Goal: Task Accomplishment & Management: Manage account settings

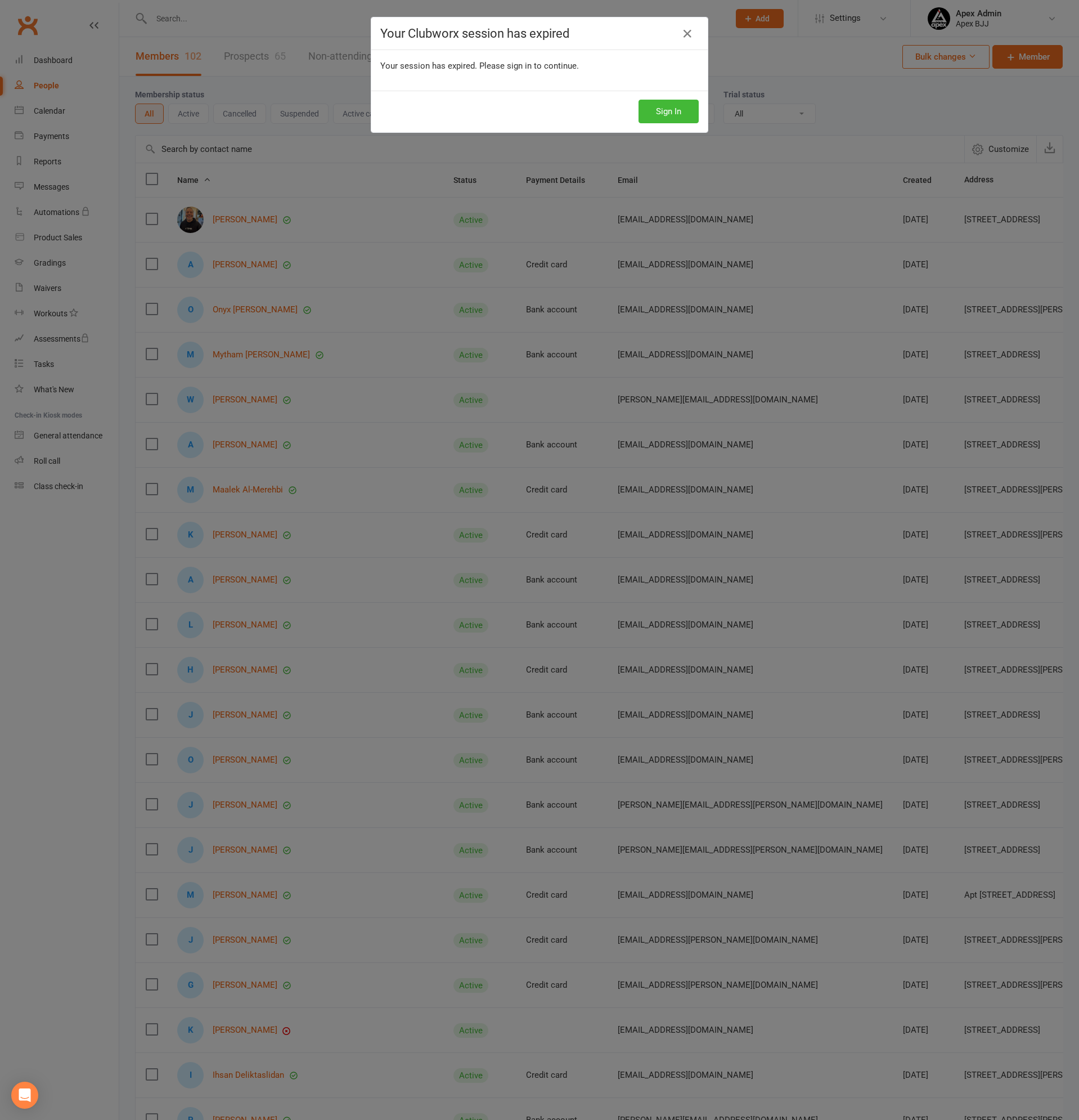
select select "100"
click at [663, 115] on button "Sign In" at bounding box center [668, 111] width 60 height 24
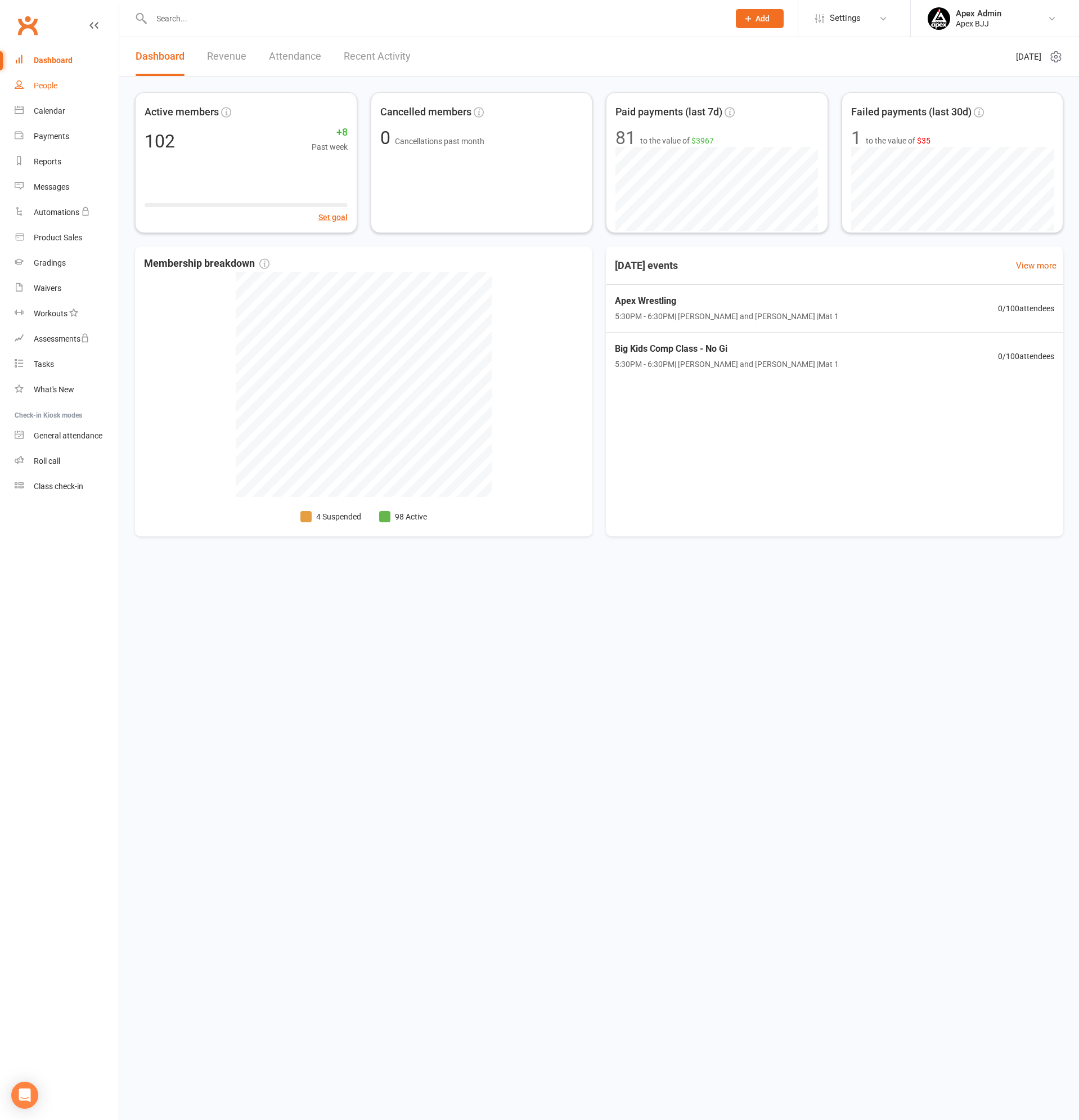
click at [46, 84] on div "People" at bounding box center [46, 86] width 24 height 9
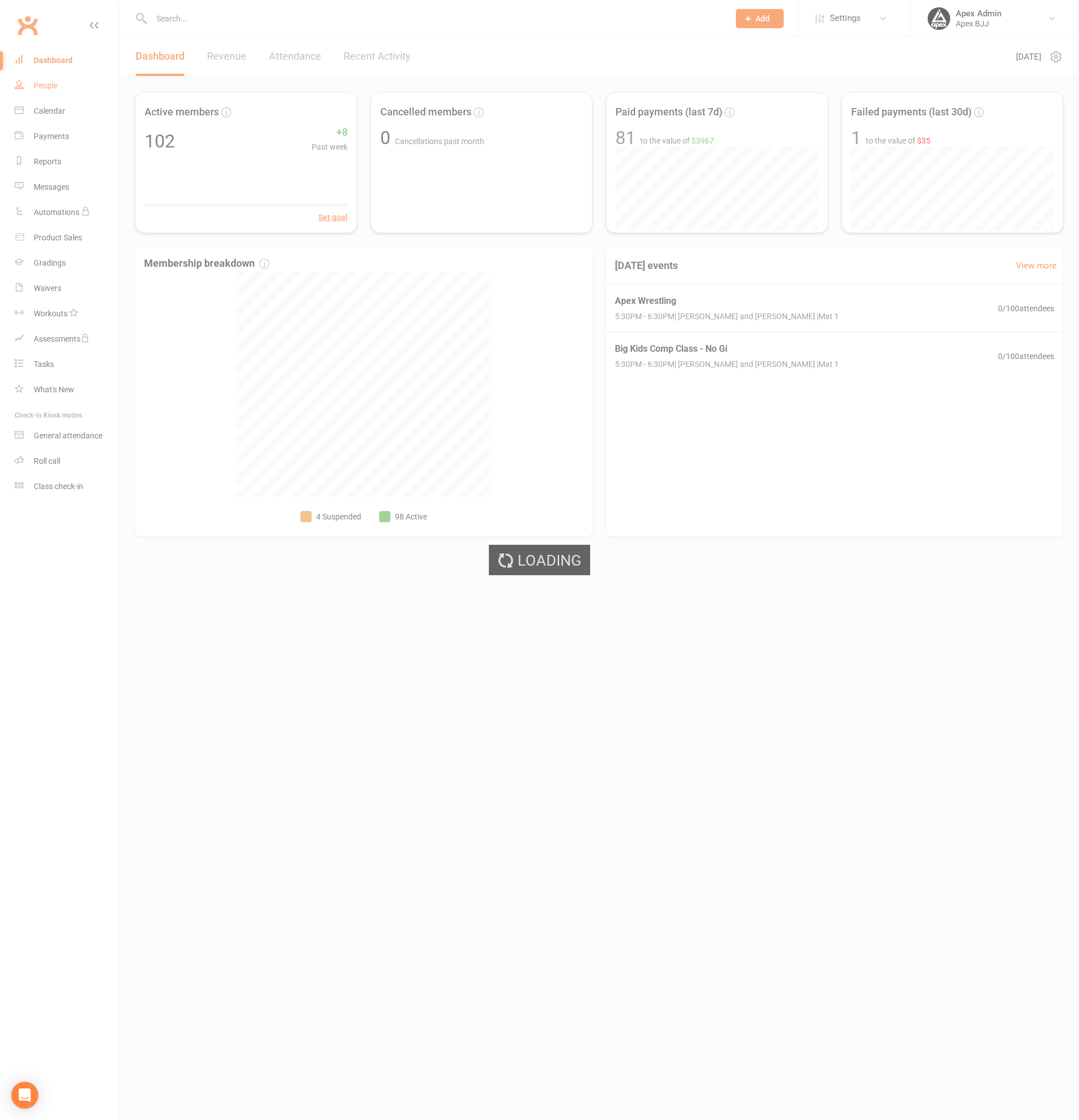
select select "100"
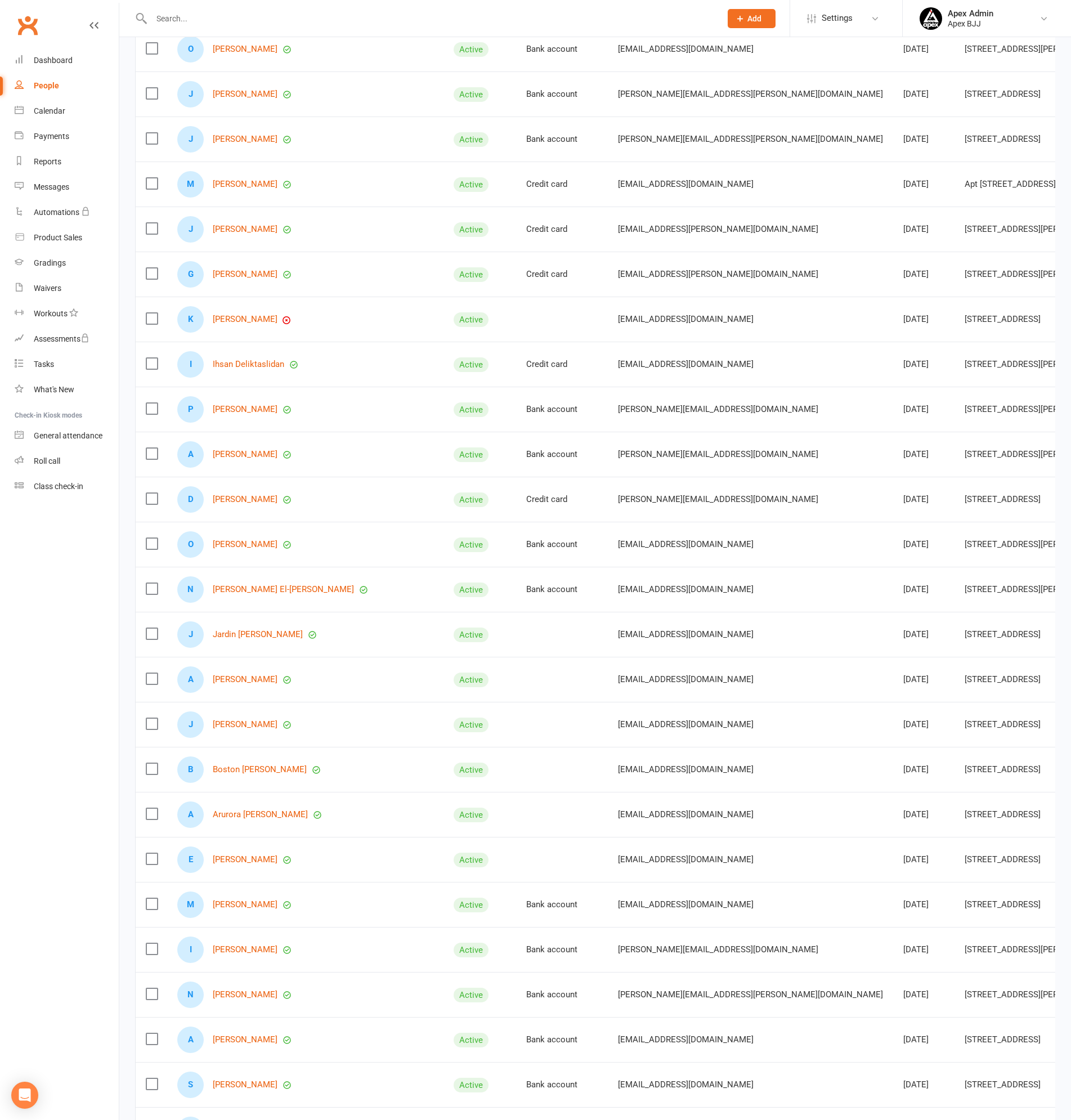
scroll to position [732, 0]
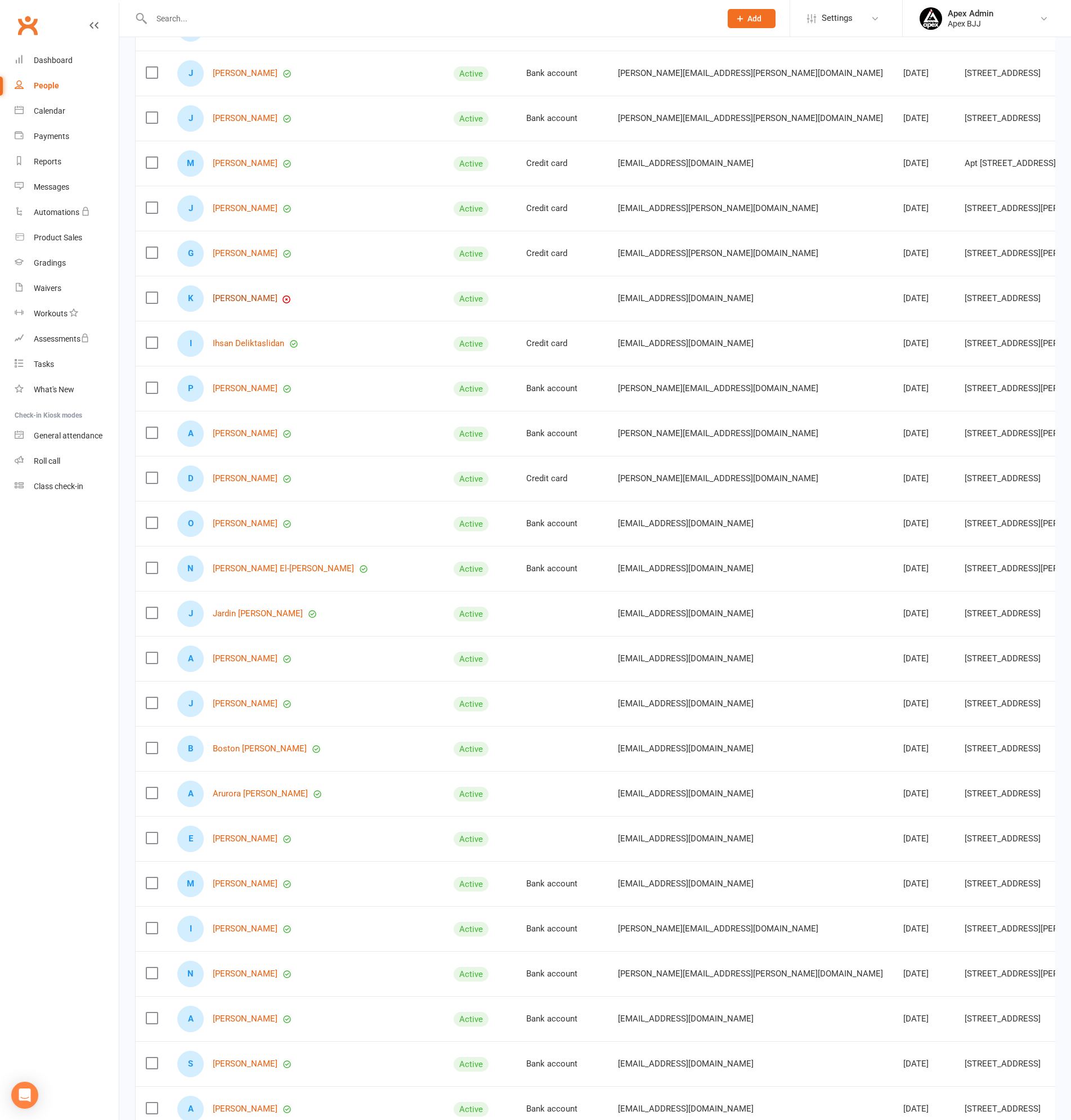
click at [241, 300] on link "[PERSON_NAME]" at bounding box center [245, 298] width 65 height 10
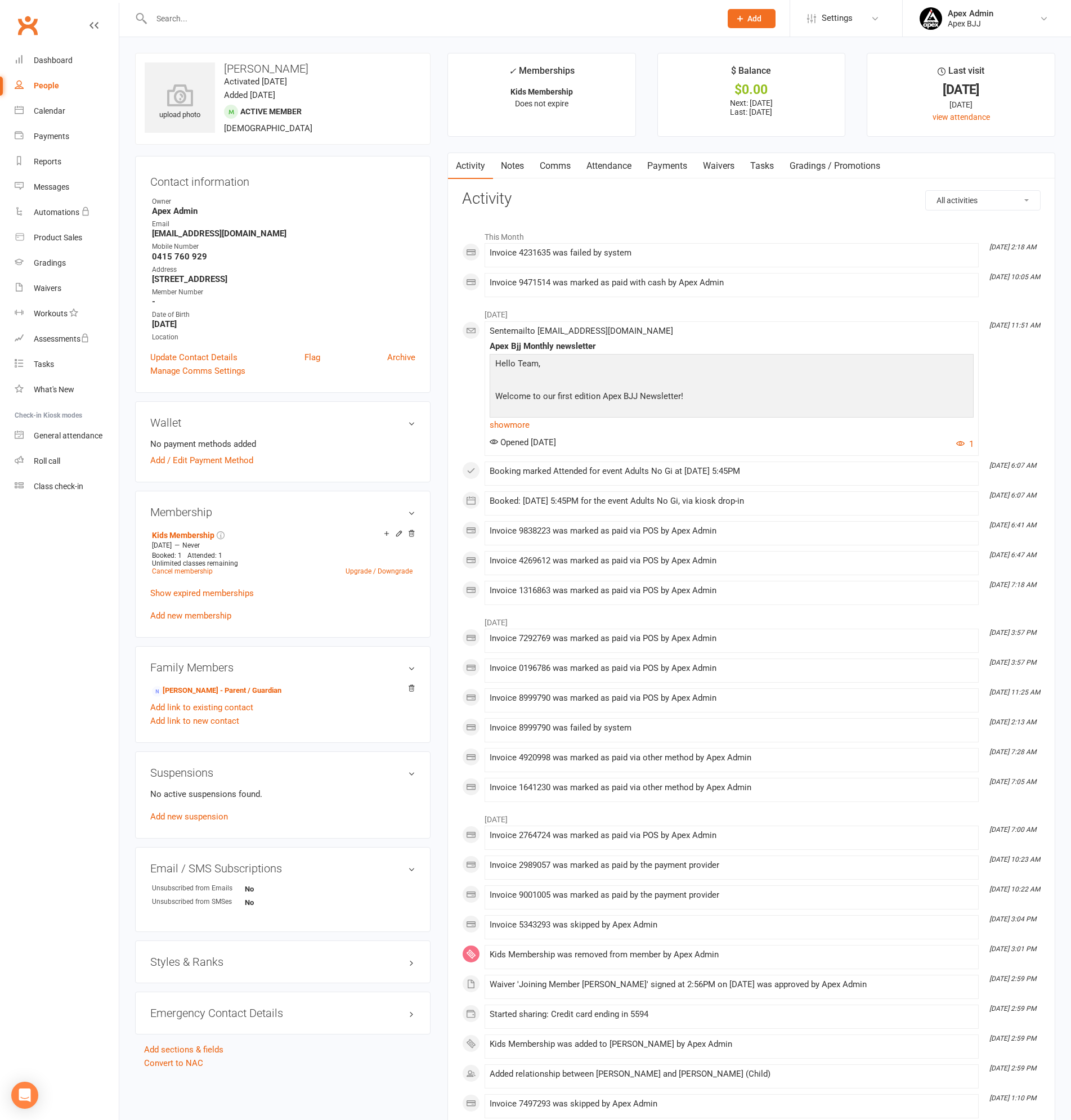
drag, startPoint x: 678, startPoint y: 169, endPoint x: 788, endPoint y: 439, distance: 291.5
click at [679, 168] on link "Payments" at bounding box center [667, 166] width 56 height 26
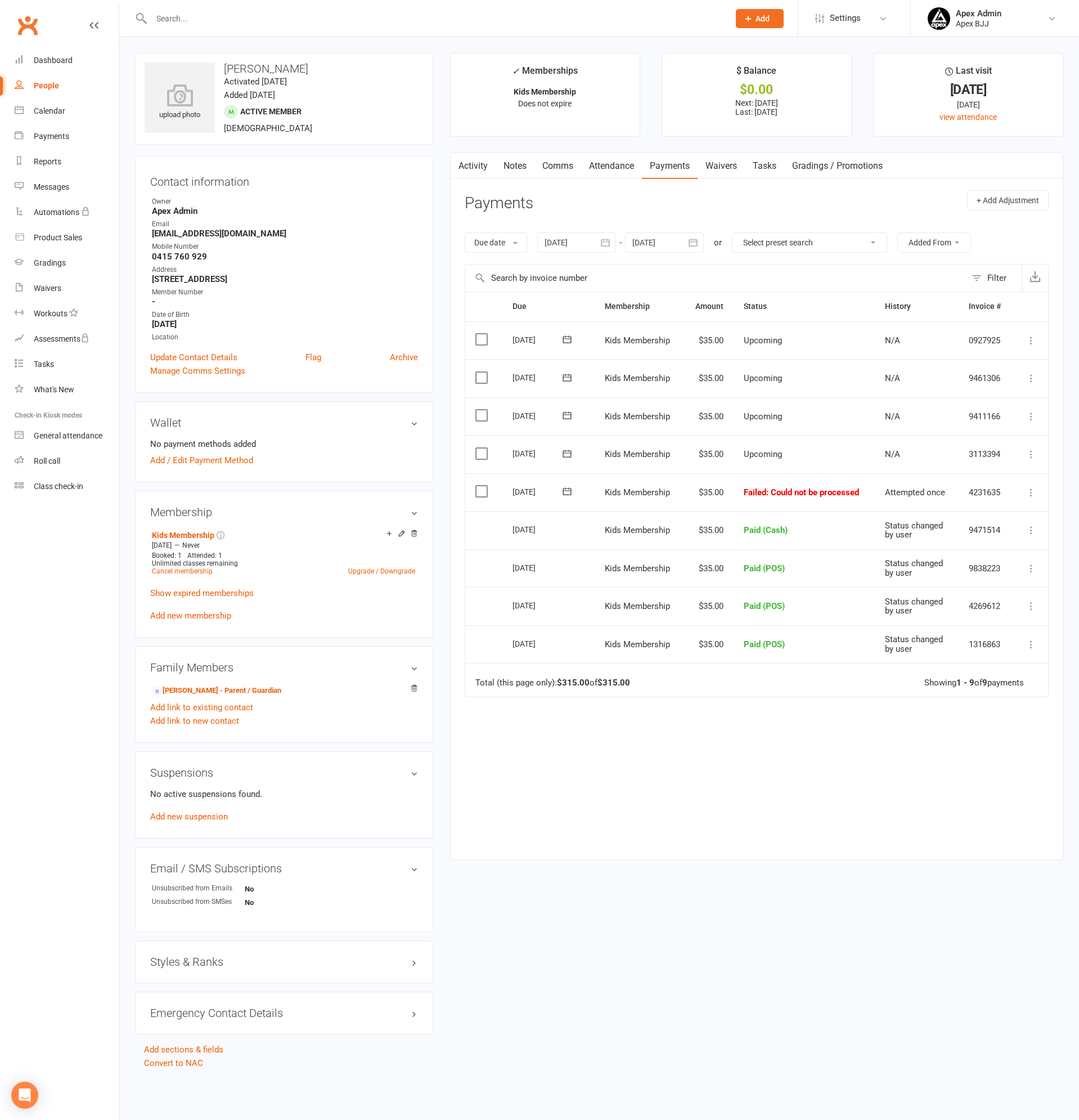
click at [1031, 492] on icon at bounding box center [1031, 492] width 12 height 12
click at [972, 514] on link "Mark as Paid (Cash)" at bounding box center [981, 514] width 111 height 23
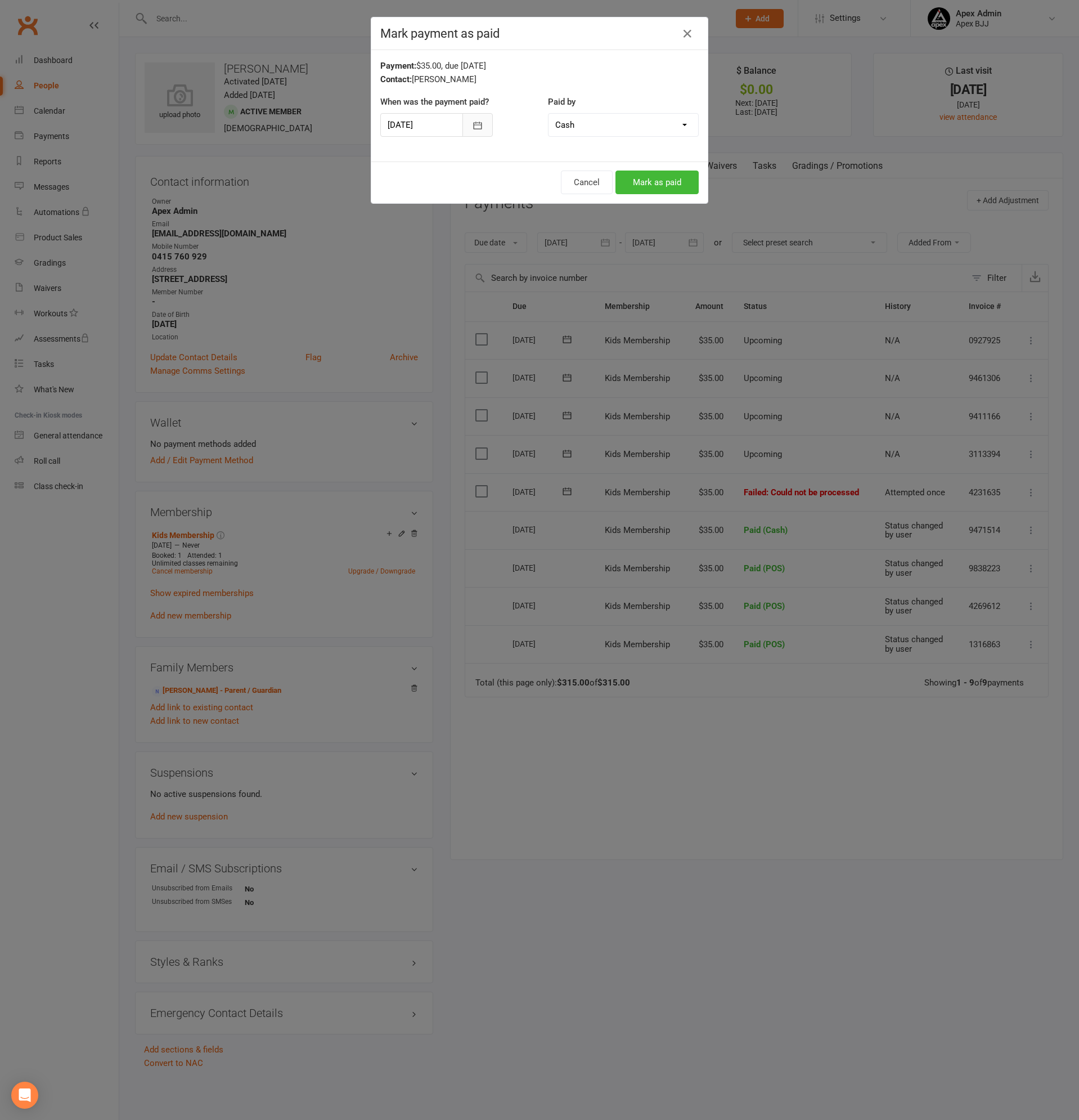
click at [472, 124] on icon "button" at bounding box center [477, 125] width 12 height 12
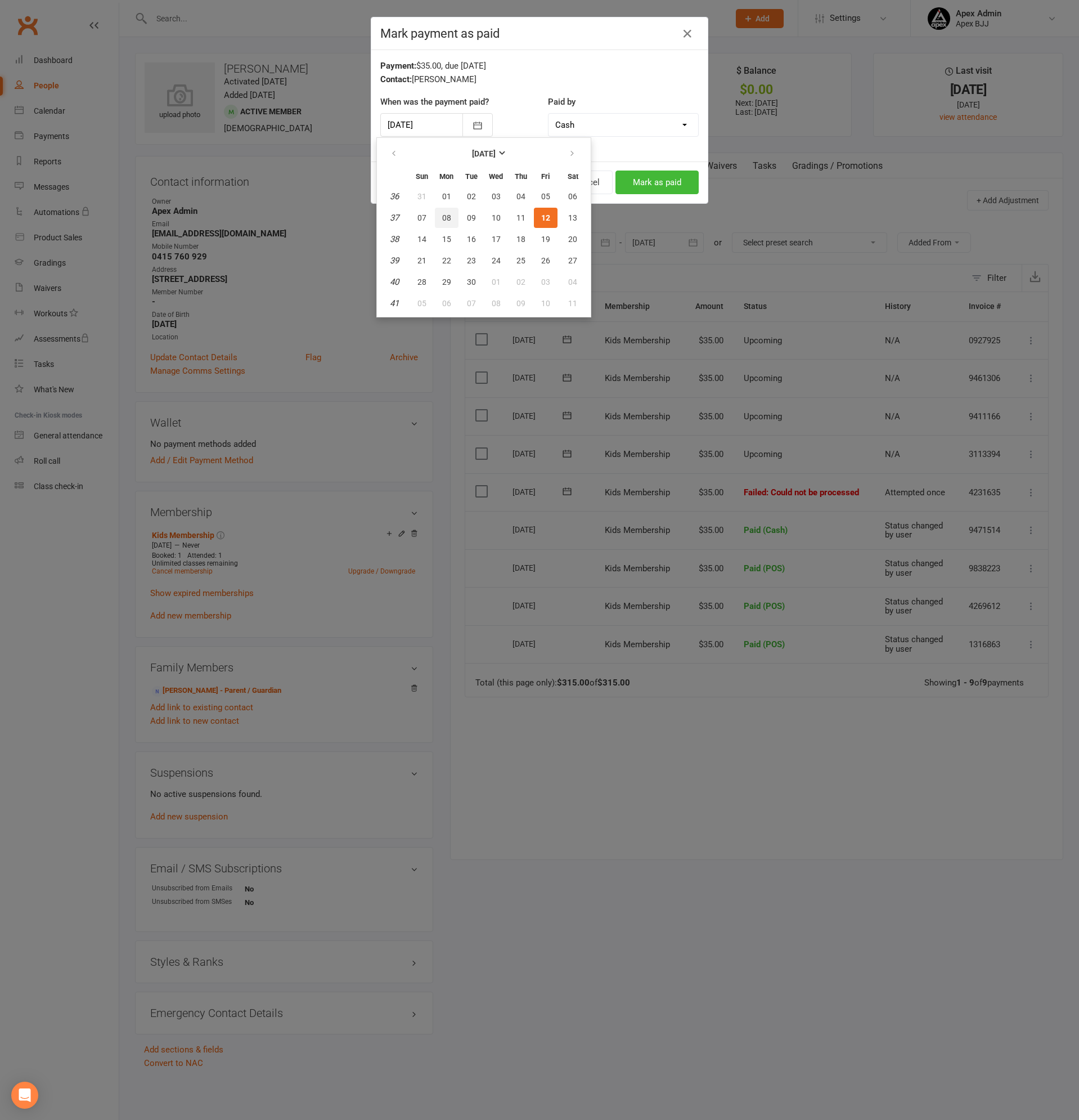
click at [447, 218] on span "08" at bounding box center [447, 218] width 9 height 9
type input "08 Sep 2025"
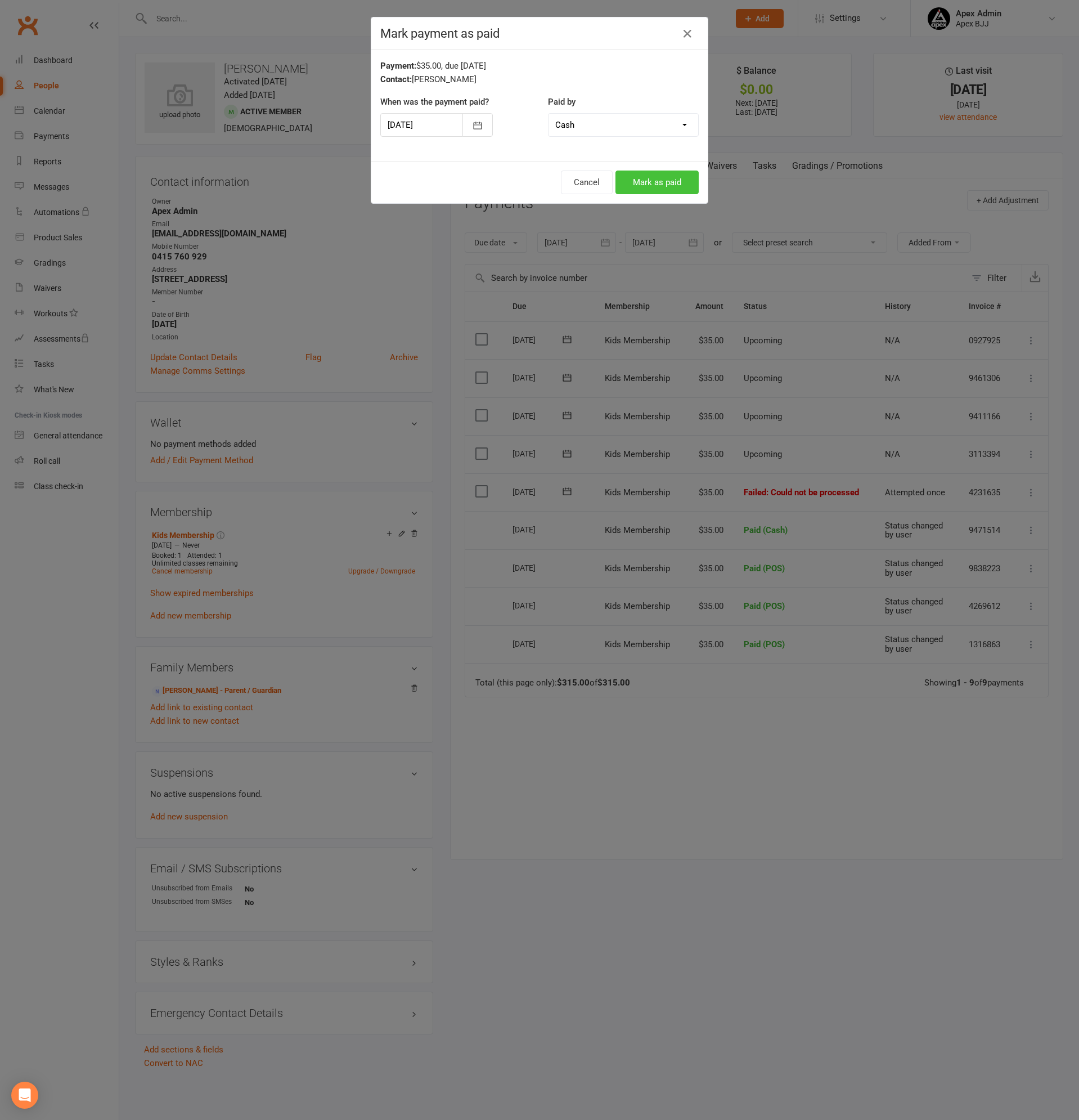
click at [668, 183] on button "Mark as paid" at bounding box center [657, 182] width 84 height 24
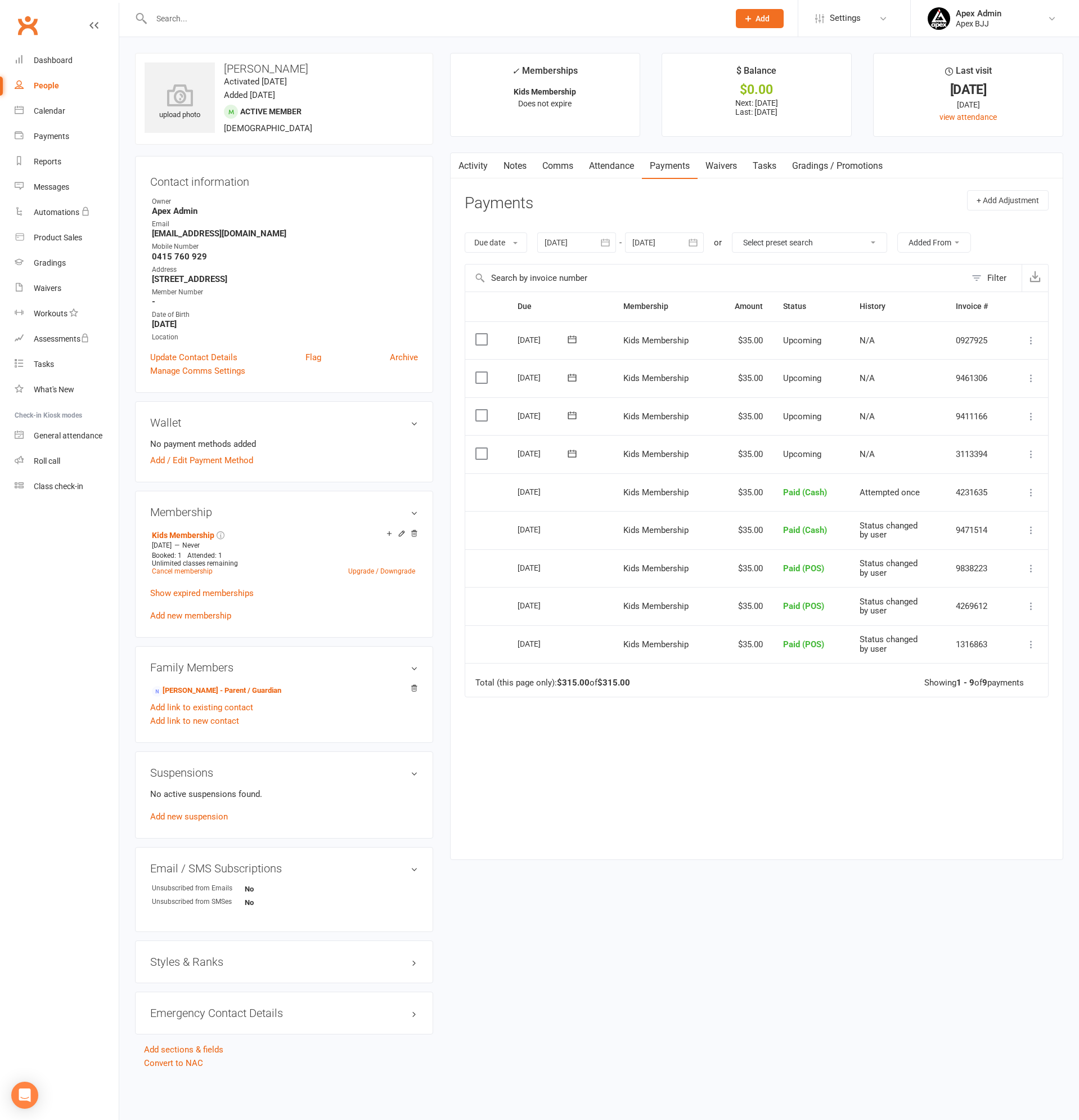
click at [46, 86] on div "People" at bounding box center [46, 86] width 25 height 9
select select "100"
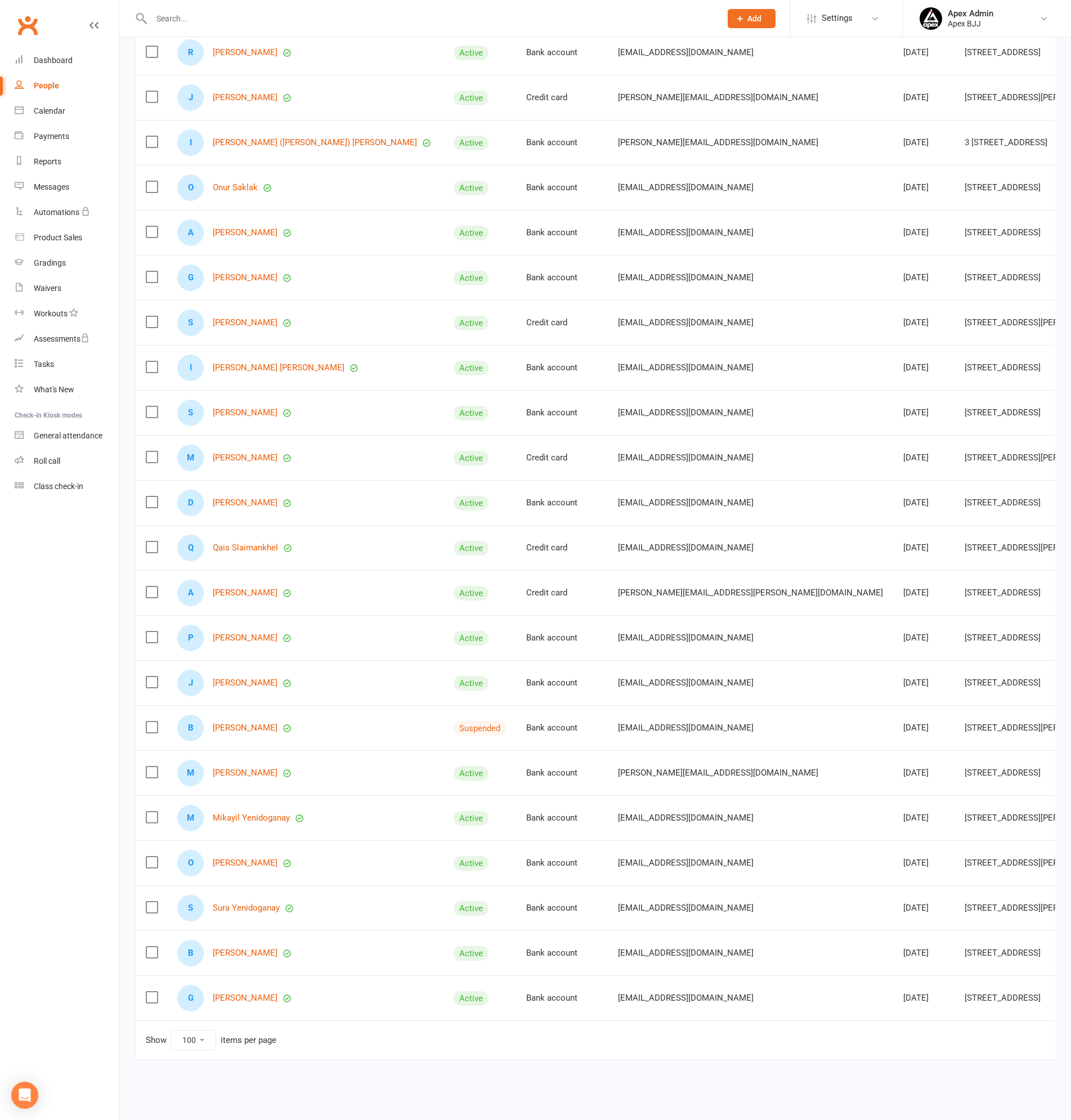
scroll to position [0, 109]
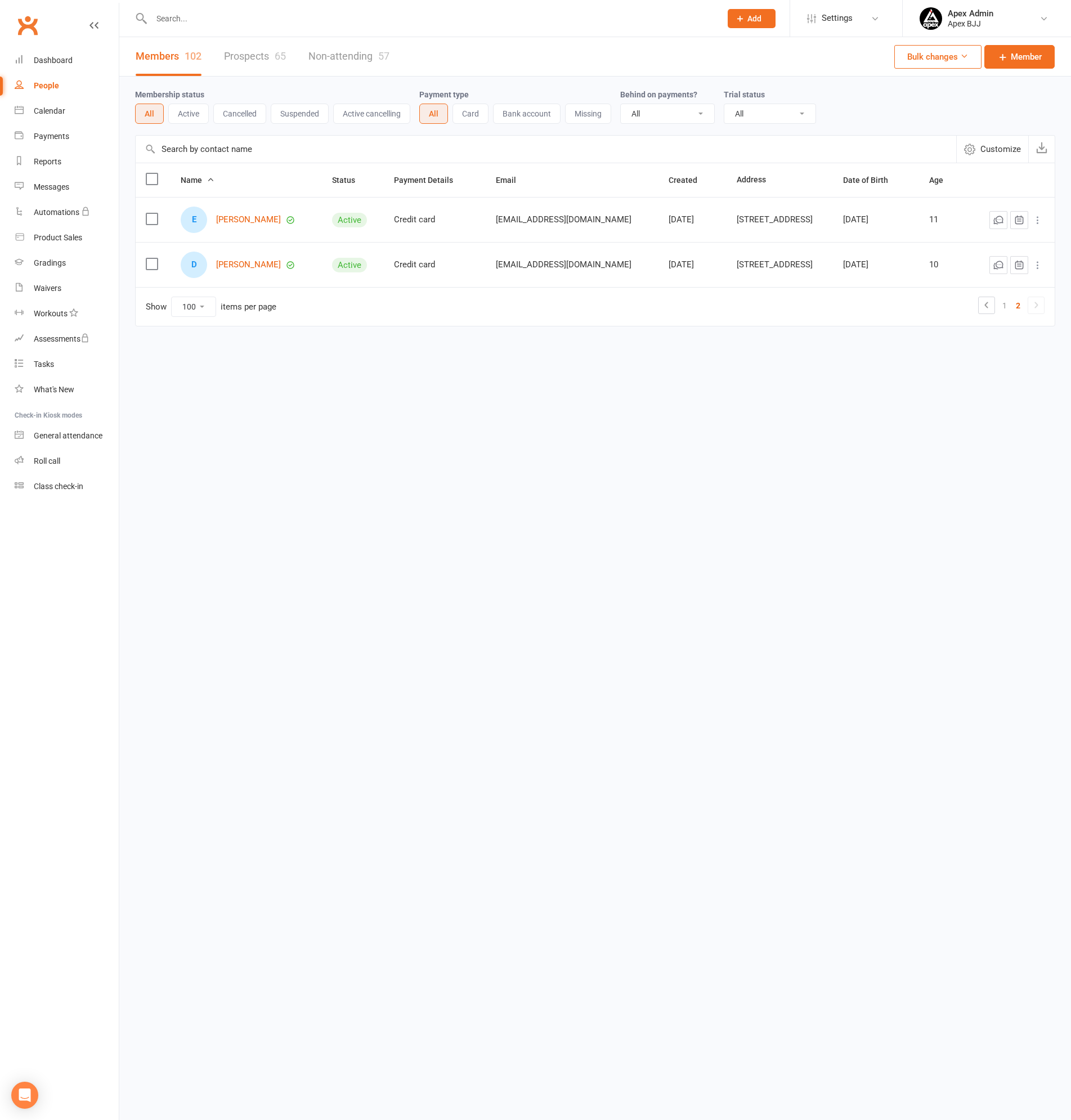
scroll to position [0, 0]
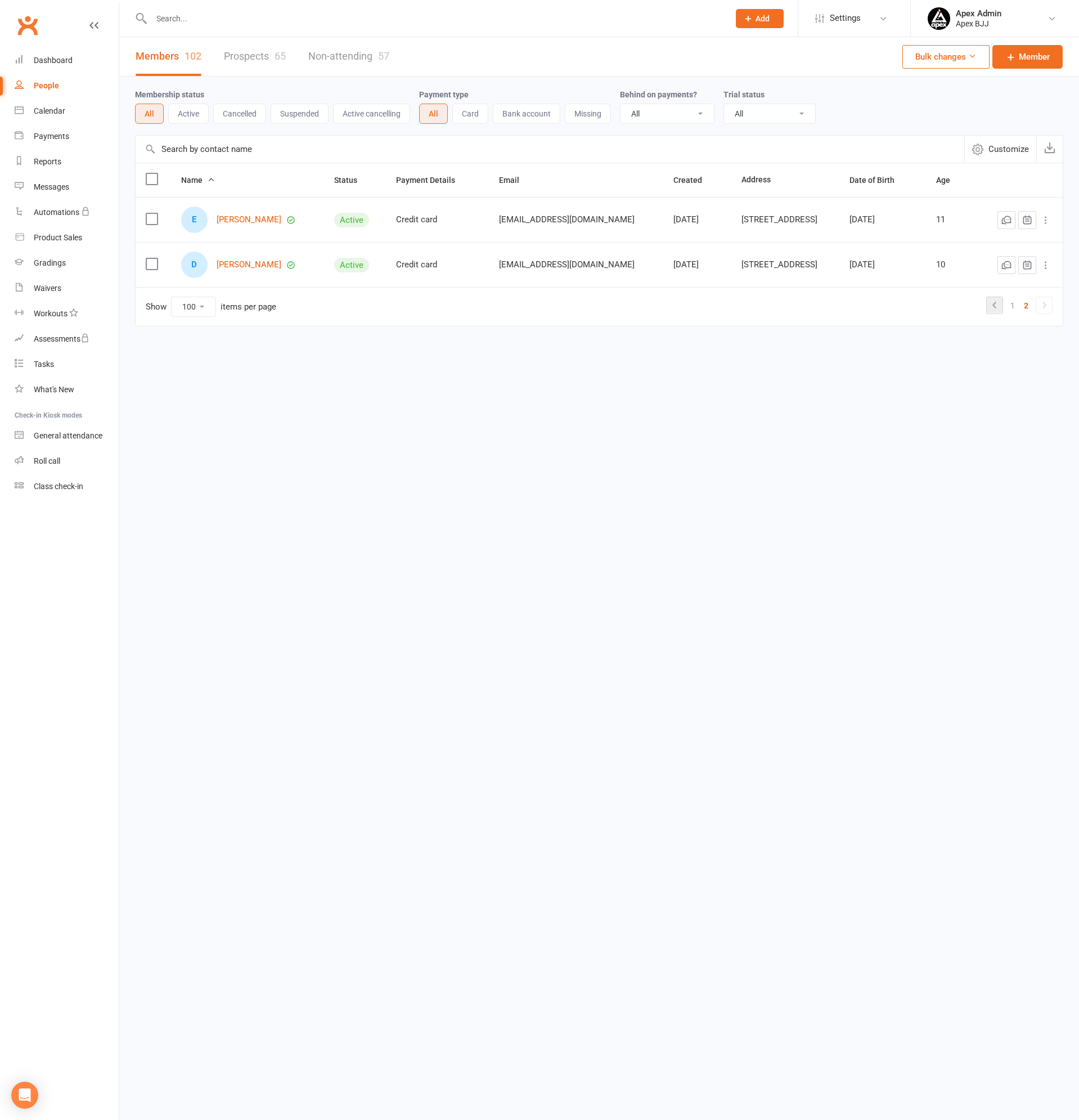
click at [995, 305] on icon at bounding box center [994, 305] width 13 height 14
